Goal: Task Accomplishment & Management: Manage account settings

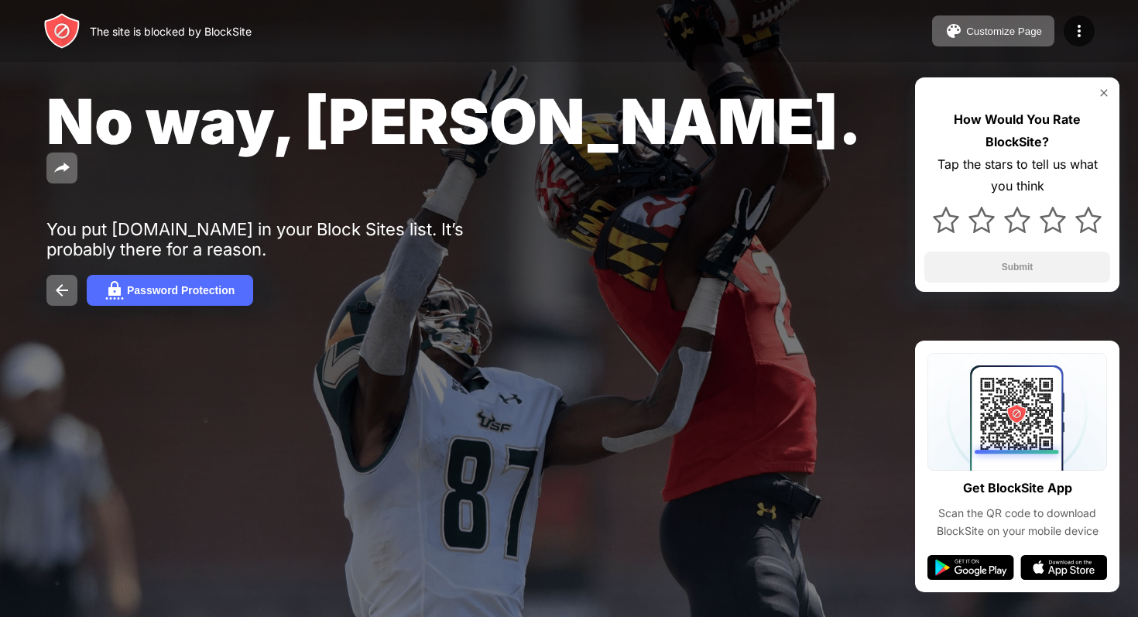
click at [677, 202] on div "No way, [PERSON_NAME]. You put [DOMAIN_NAME] in your Block Sites list. It’s pro…" at bounding box center [569, 194] width 1138 height 389
click at [1075, 35] on img at bounding box center [1078, 31] width 19 height 19
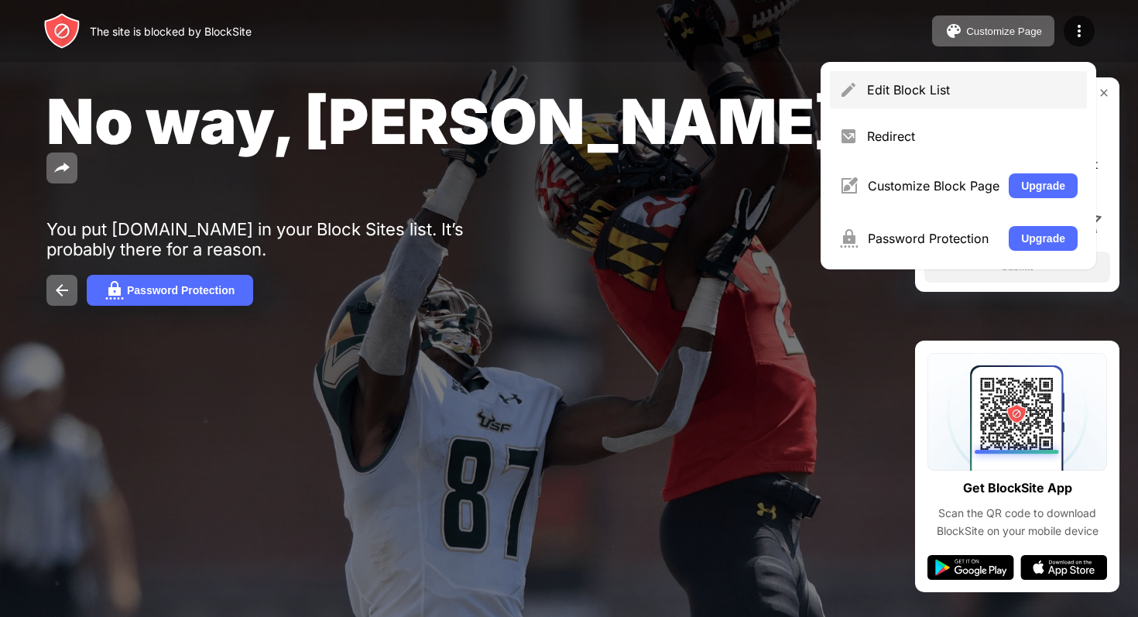
click at [902, 101] on div "Edit Block List" at bounding box center [958, 89] width 257 height 37
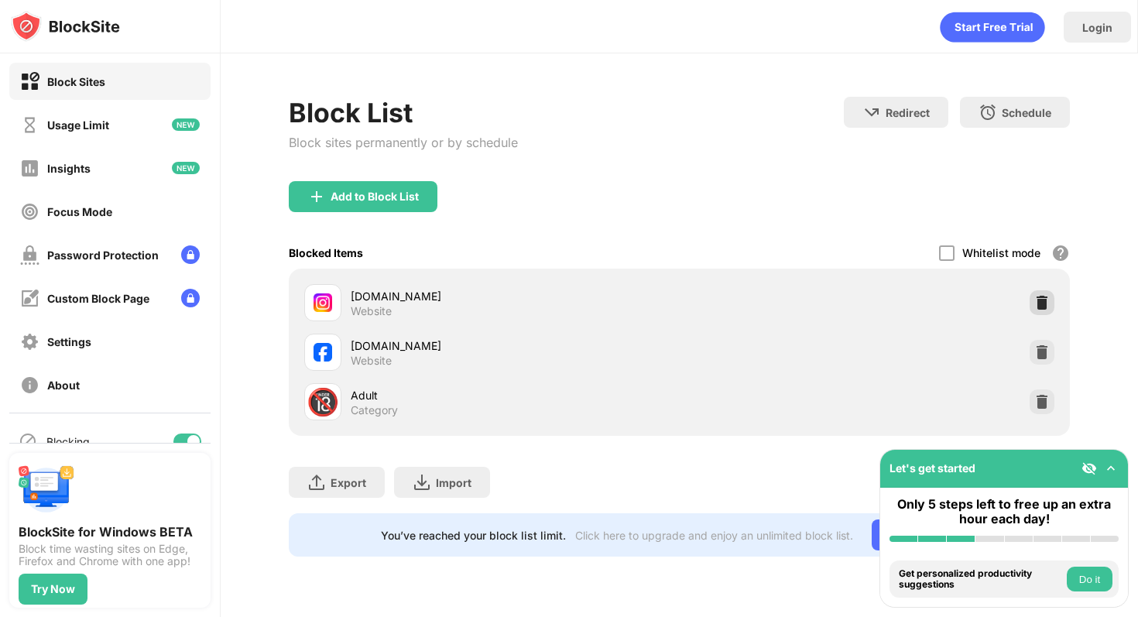
click at [1042, 297] on img at bounding box center [1041, 302] width 15 height 15
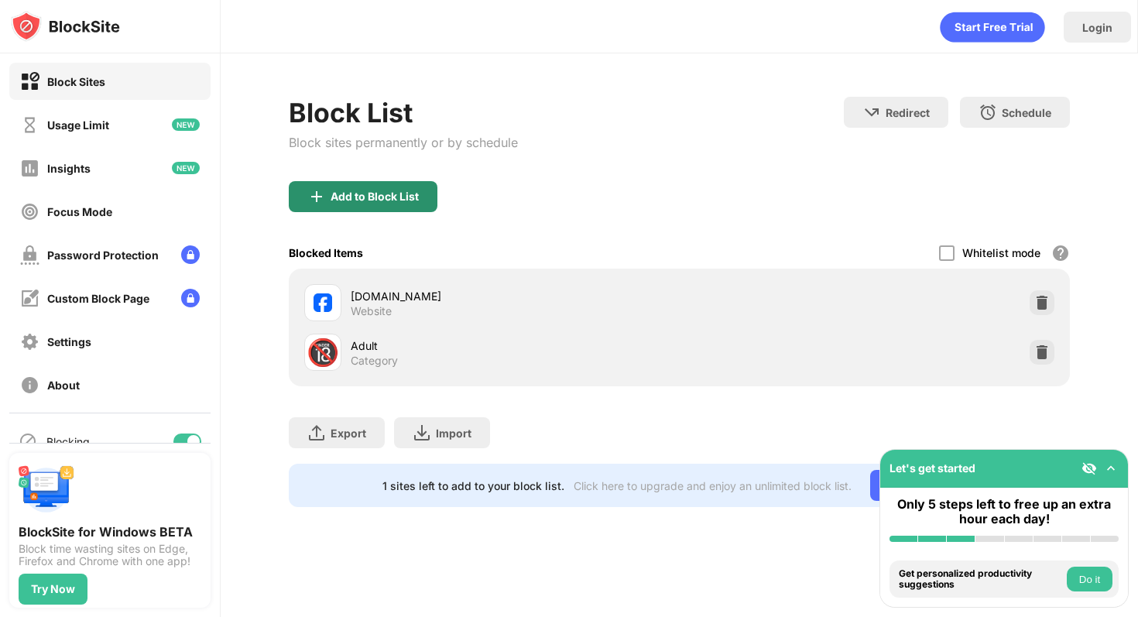
click at [361, 201] on div "Add to Block List" at bounding box center [374, 196] width 88 height 12
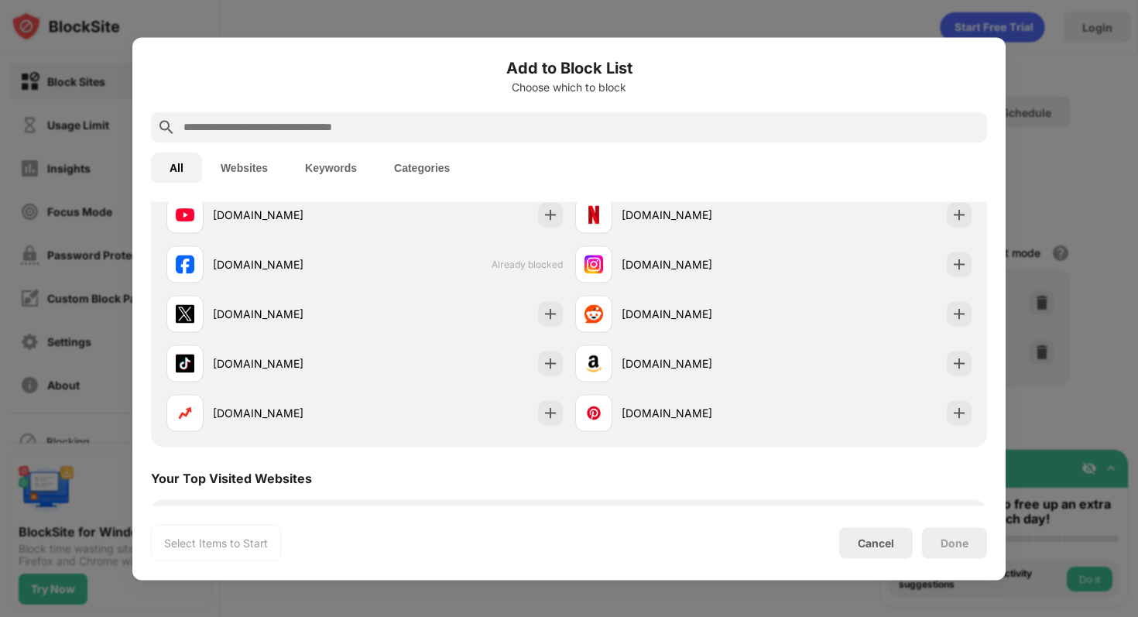
scroll to position [315, 0]
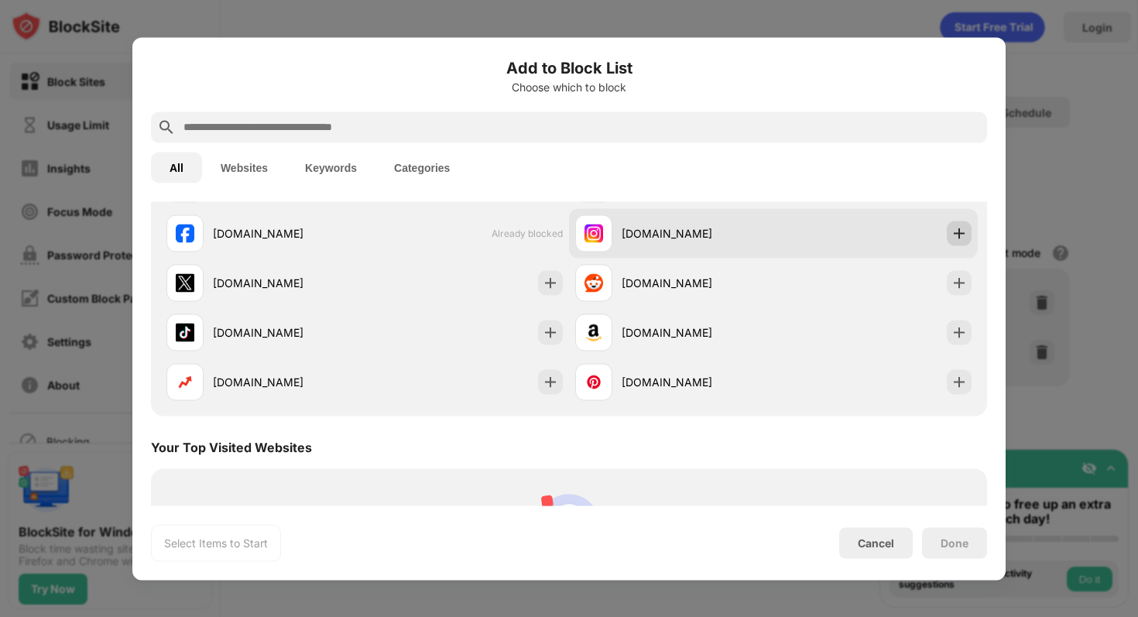
click at [967, 238] on div at bounding box center [958, 233] width 25 height 25
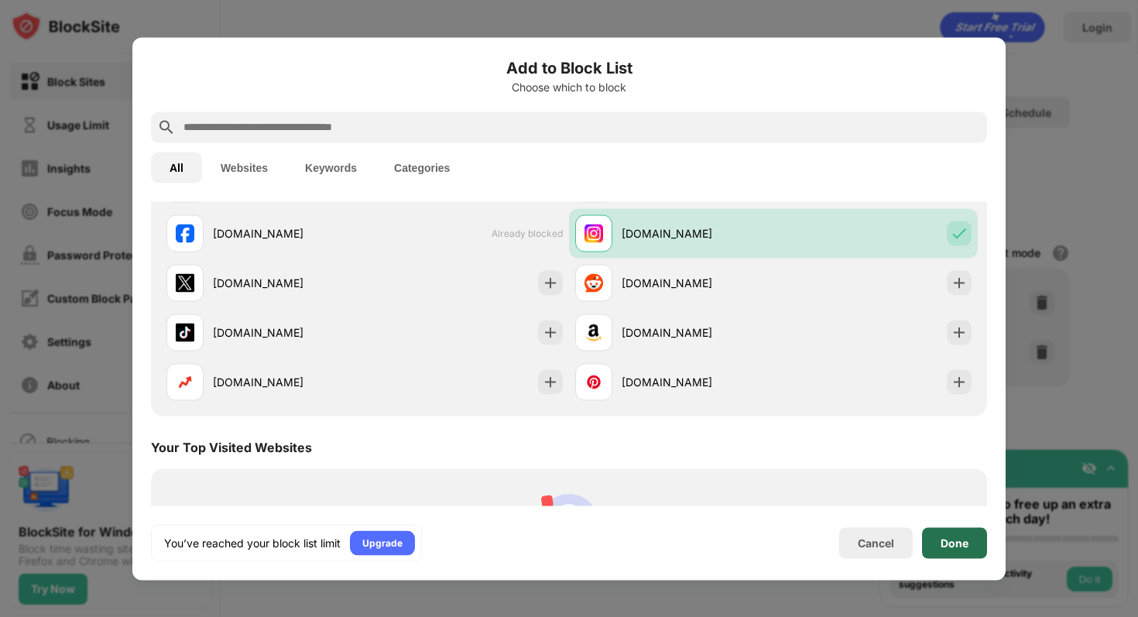
click at [935, 539] on div "Done" at bounding box center [954, 542] width 65 height 31
